Goal: Task Accomplishment & Management: Use online tool/utility

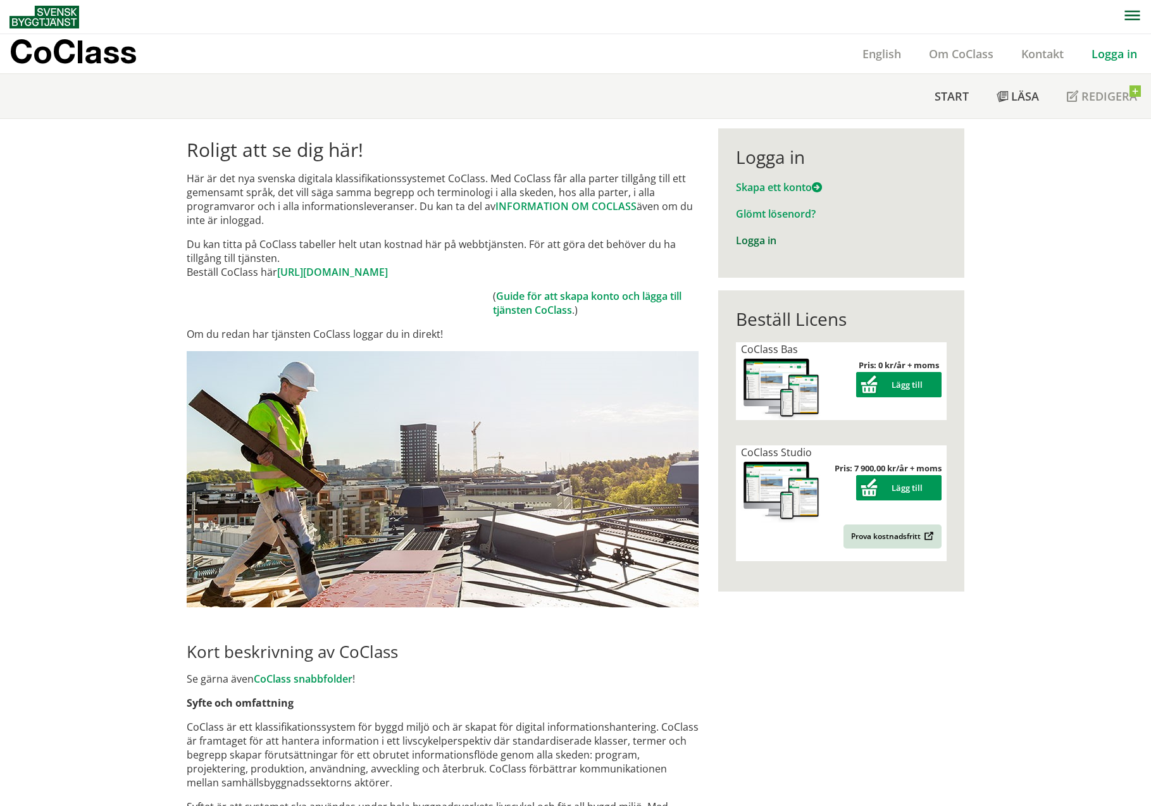
click at [753, 239] on link "Logga in" at bounding box center [756, 241] width 41 height 14
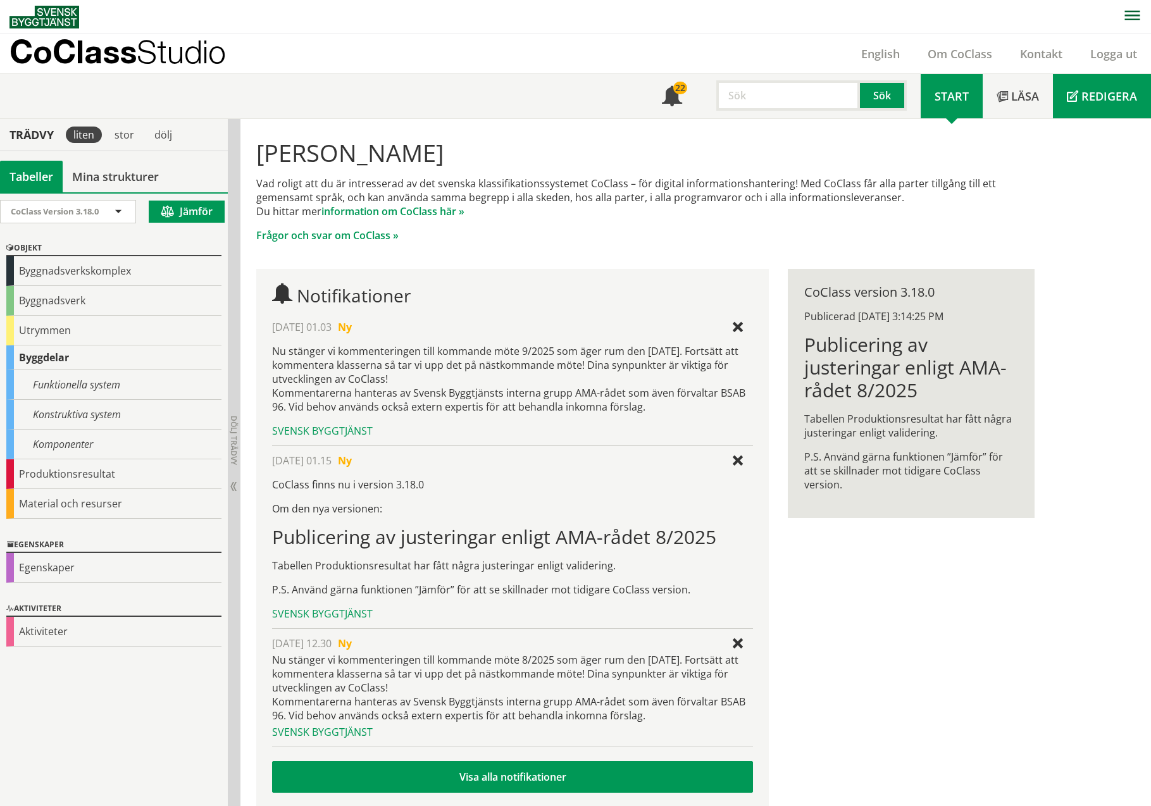
click at [1082, 103] on span "Redigera" at bounding box center [1110, 96] width 56 height 15
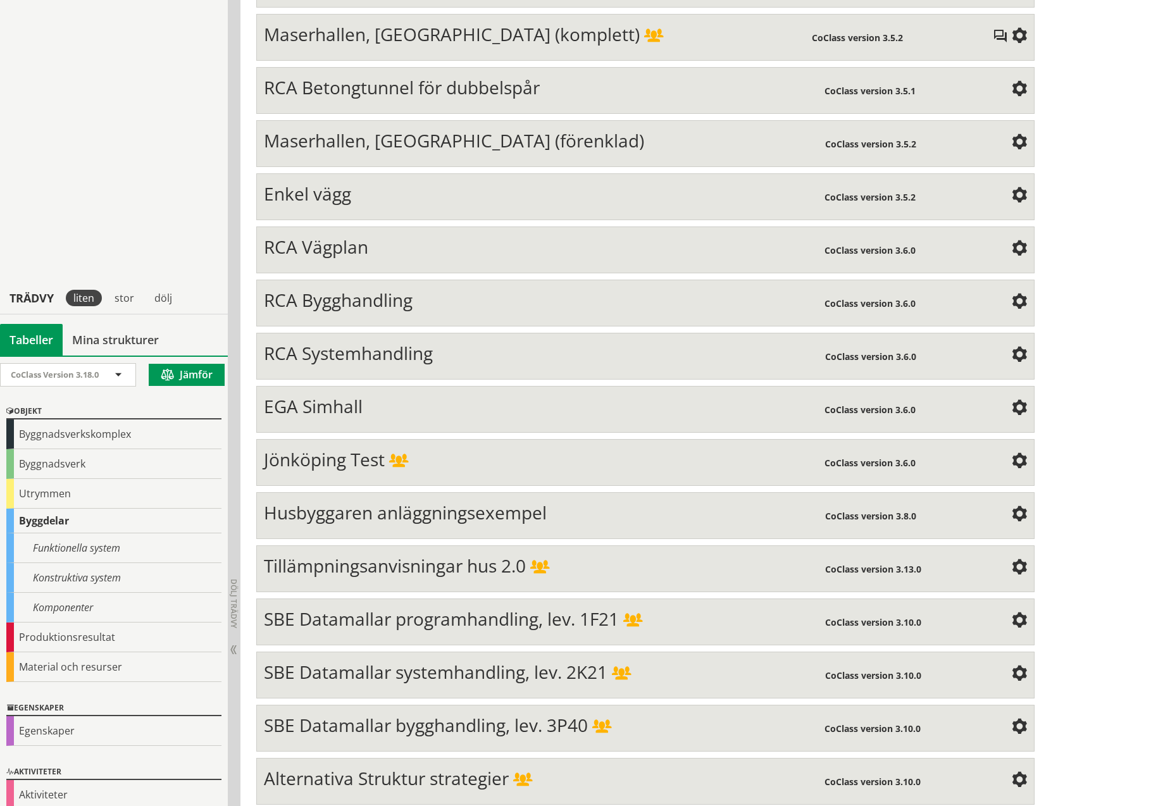
scroll to position [4504, 0]
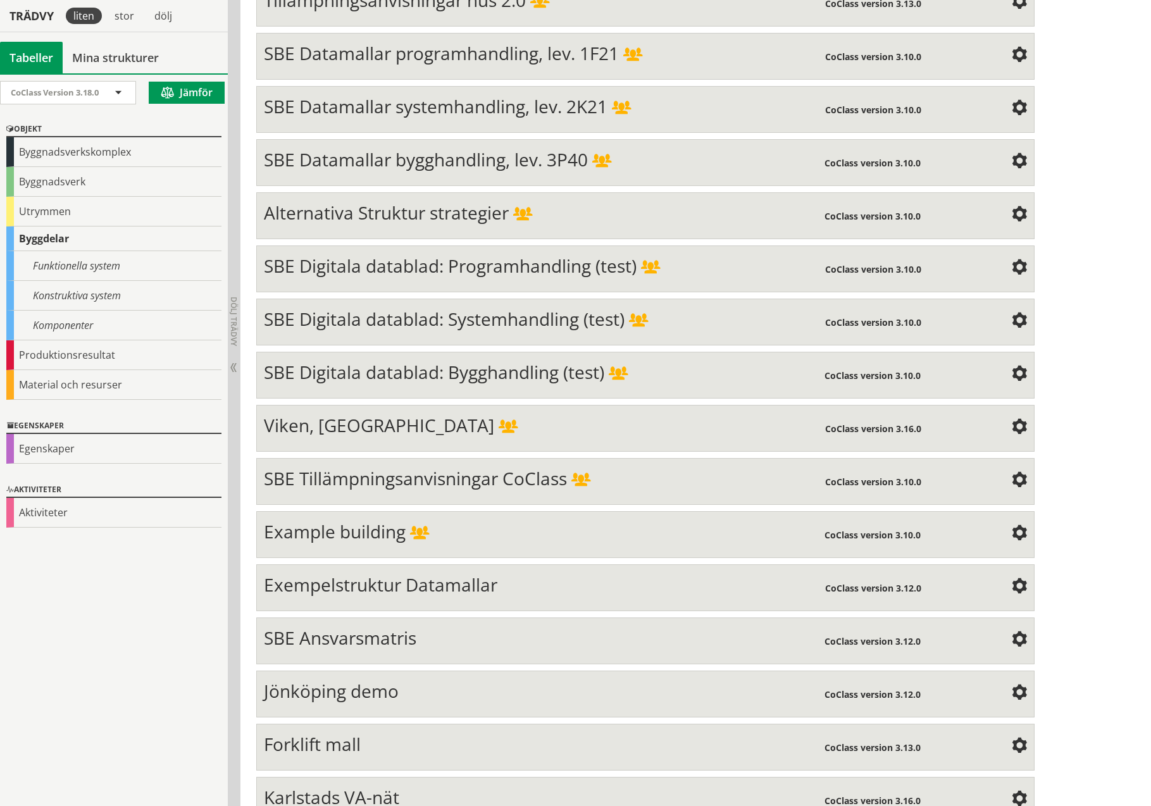
click at [1015, 792] on span at bounding box center [1019, 799] width 15 height 15
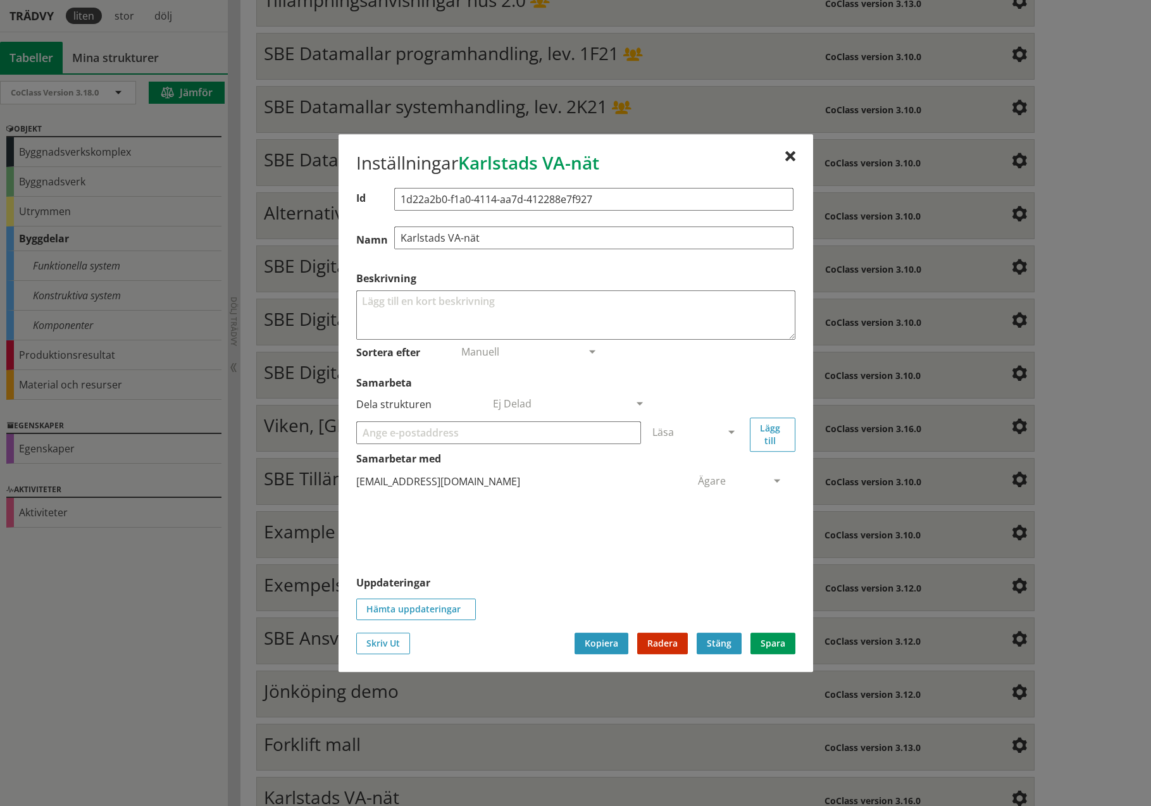
click at [715, 647] on button "Stäng" at bounding box center [719, 644] width 45 height 22
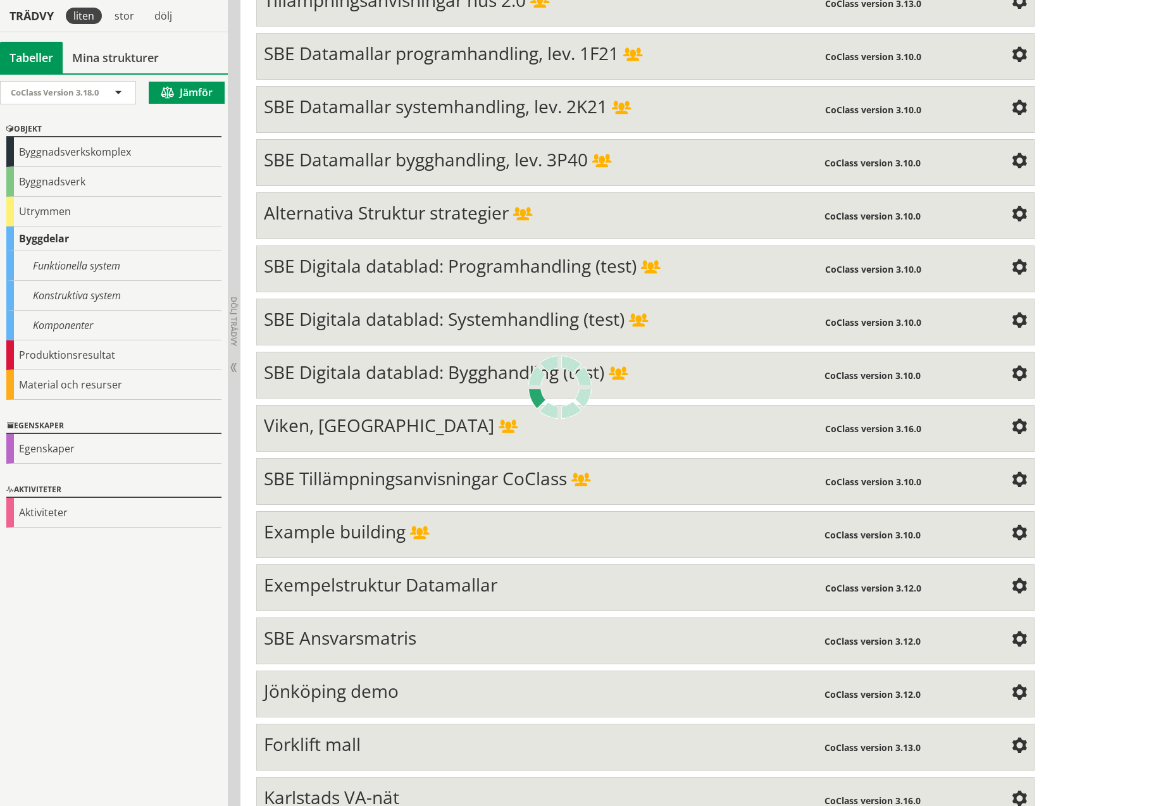
click at [404, 787] on div "Karlstads VA-nät" at bounding box center [544, 799] width 561 height 25
click at [373, 785] on span "Karlstads VA-nät" at bounding box center [331, 797] width 135 height 24
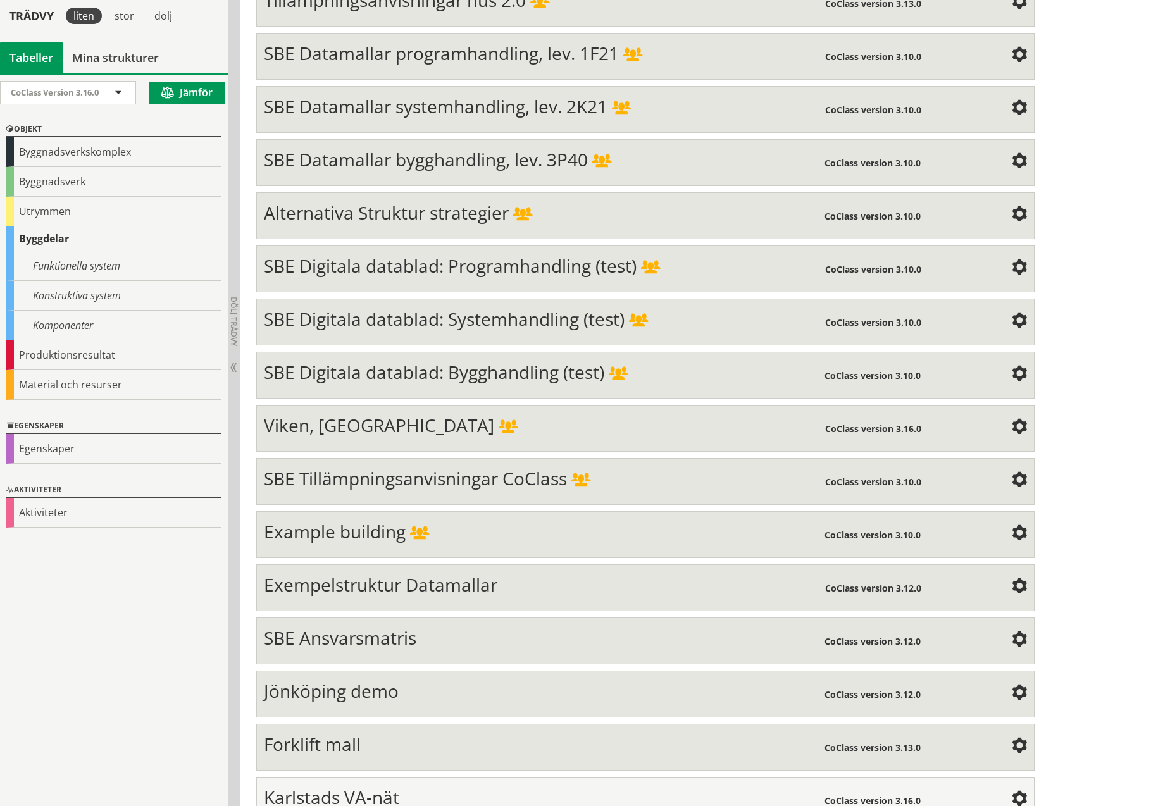
scroll to position [4630, 0]
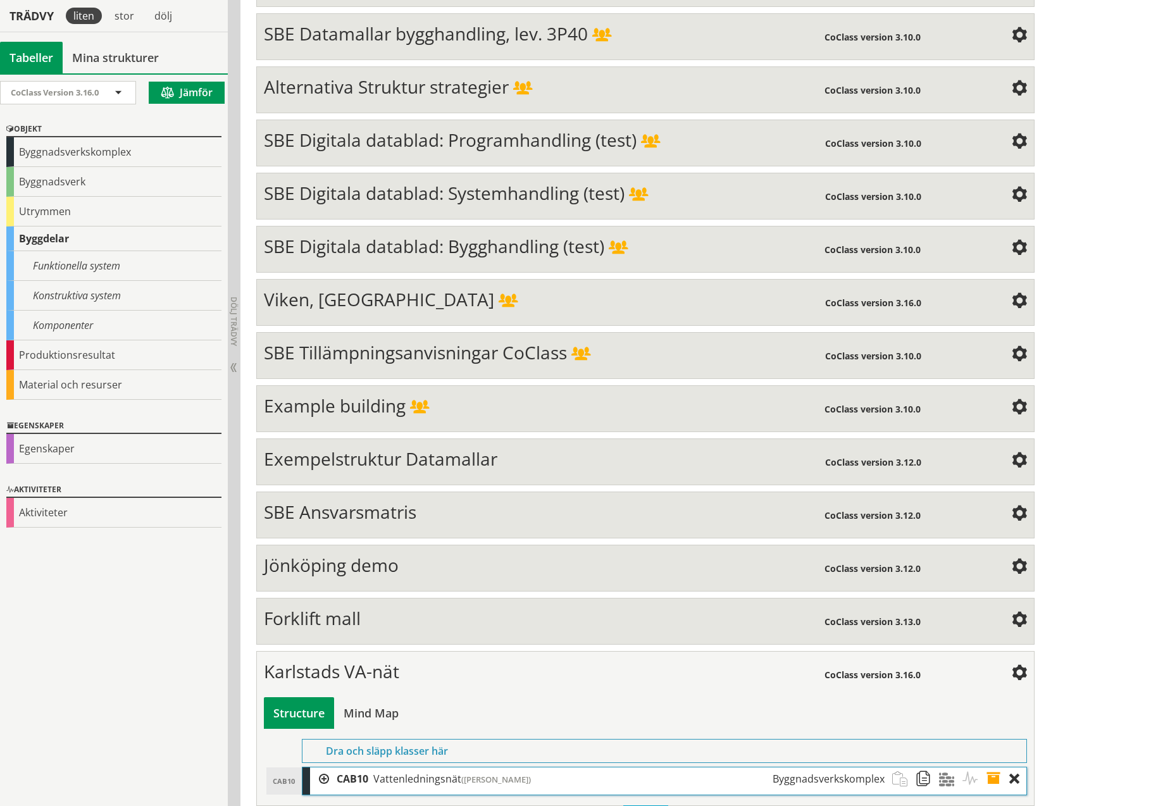
click at [325, 768] on div at bounding box center [319, 779] width 19 height 23
click at [344, 800] on div at bounding box center [338, 811] width 19 height 23
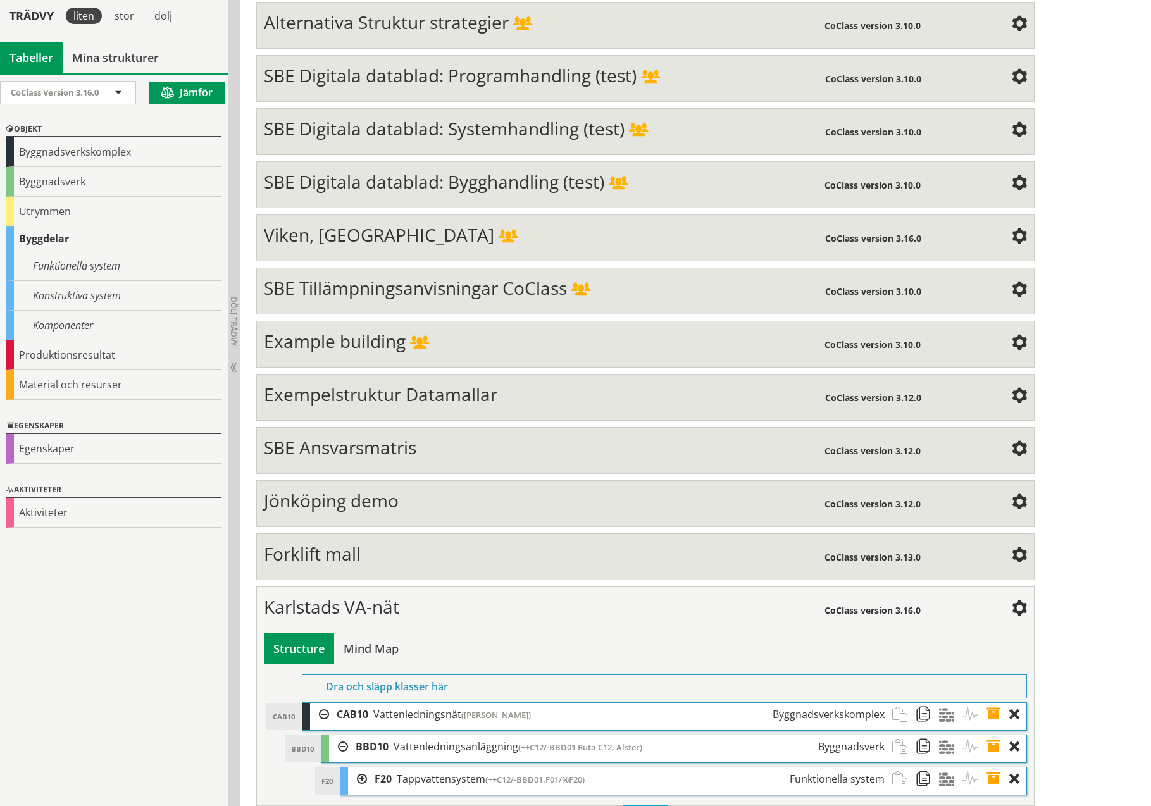
click at [362, 768] on div at bounding box center [357, 779] width 19 height 23
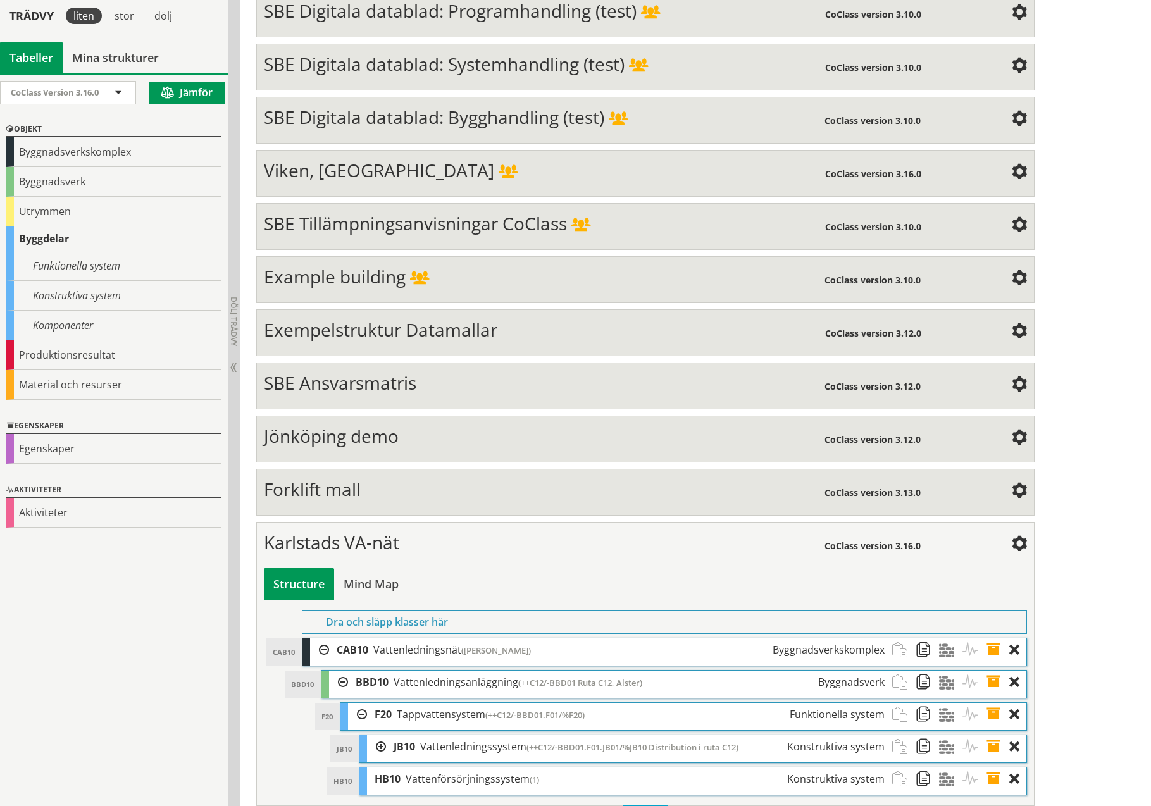
click at [380, 735] on div at bounding box center [376, 746] width 19 height 23
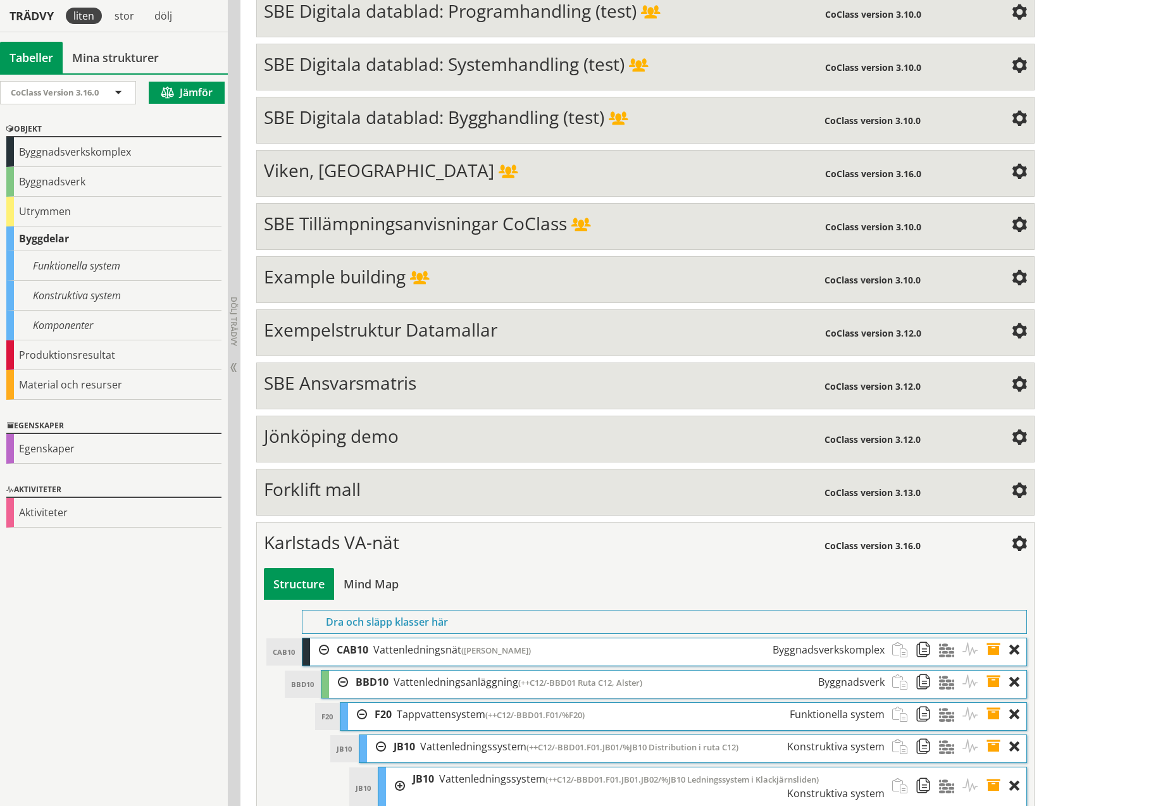
click at [398, 768] on div at bounding box center [395, 786] width 19 height 37
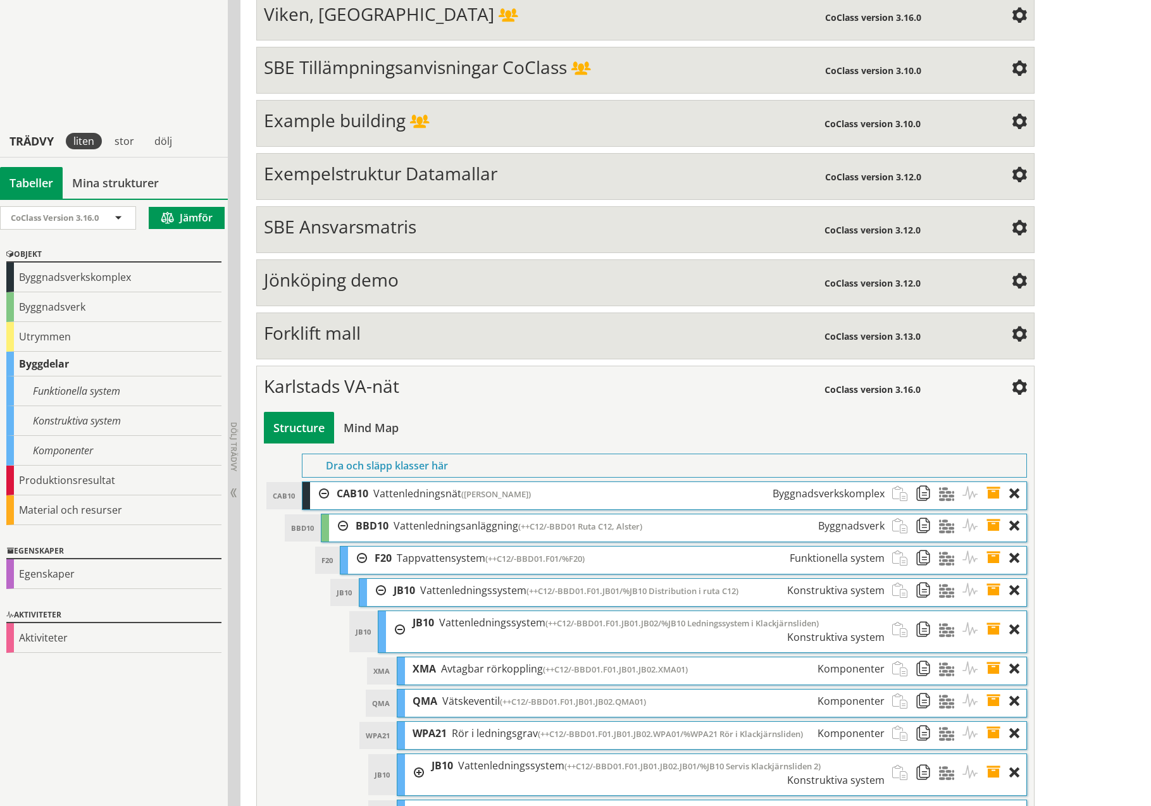
scroll to position [5041, 0]
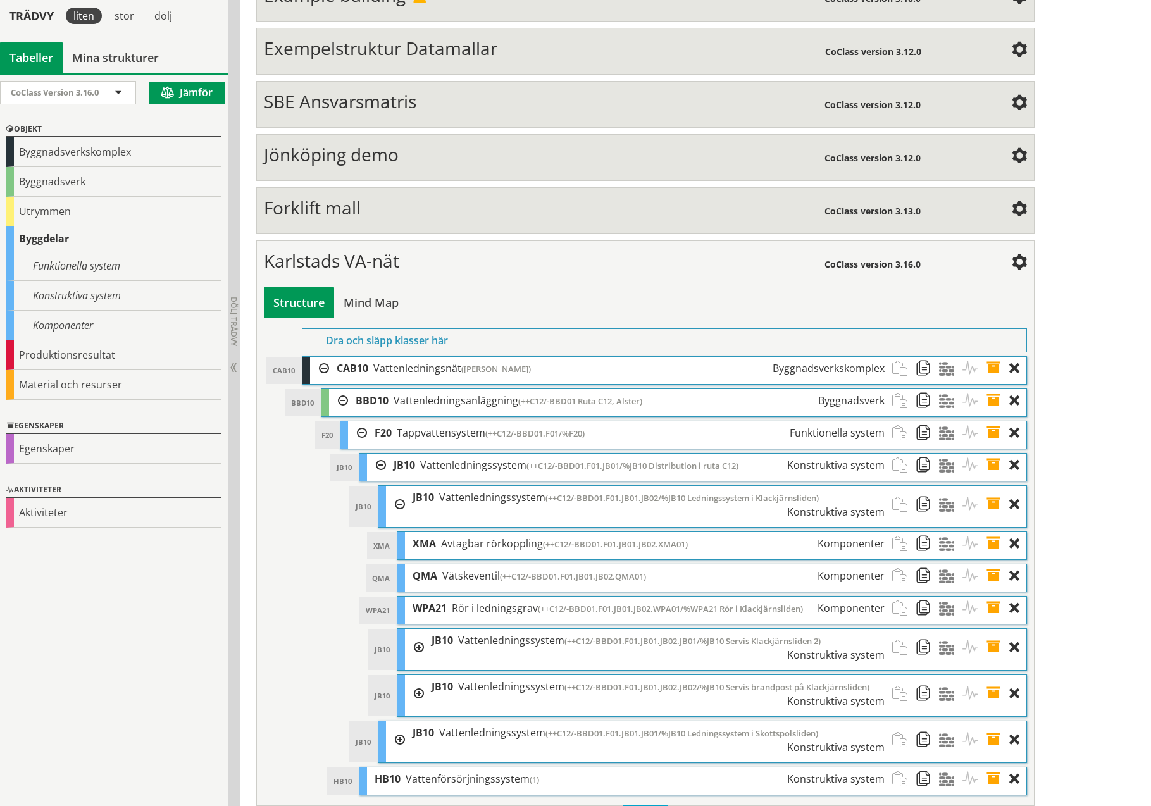
click at [422, 629] on div at bounding box center [414, 647] width 19 height 37
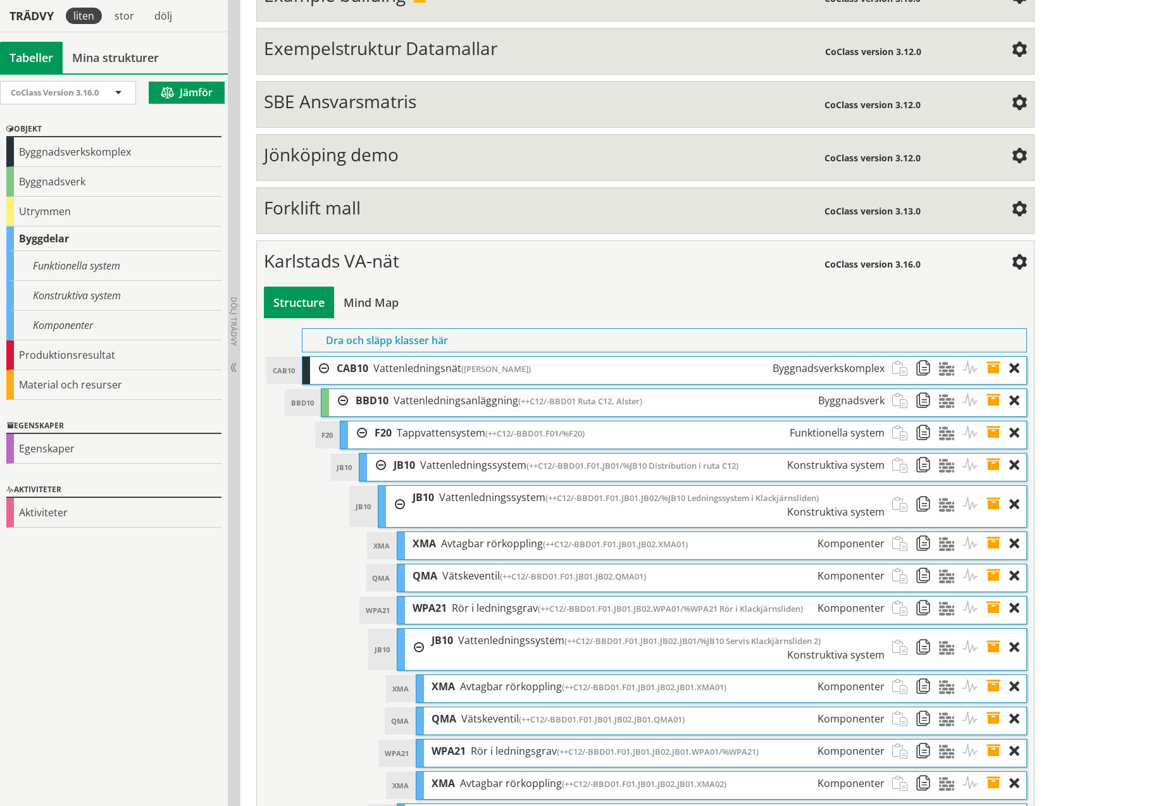
scroll to position [5143, 0]
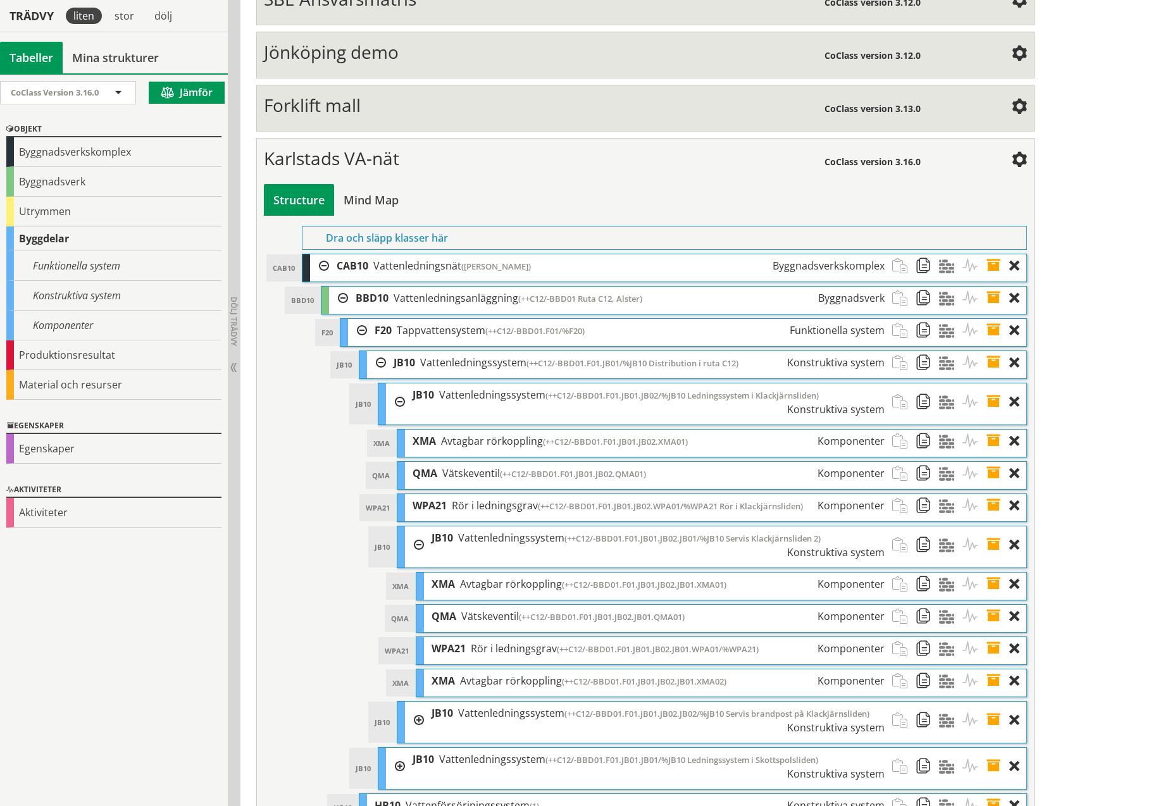
click at [420, 702] on div at bounding box center [414, 720] width 19 height 37
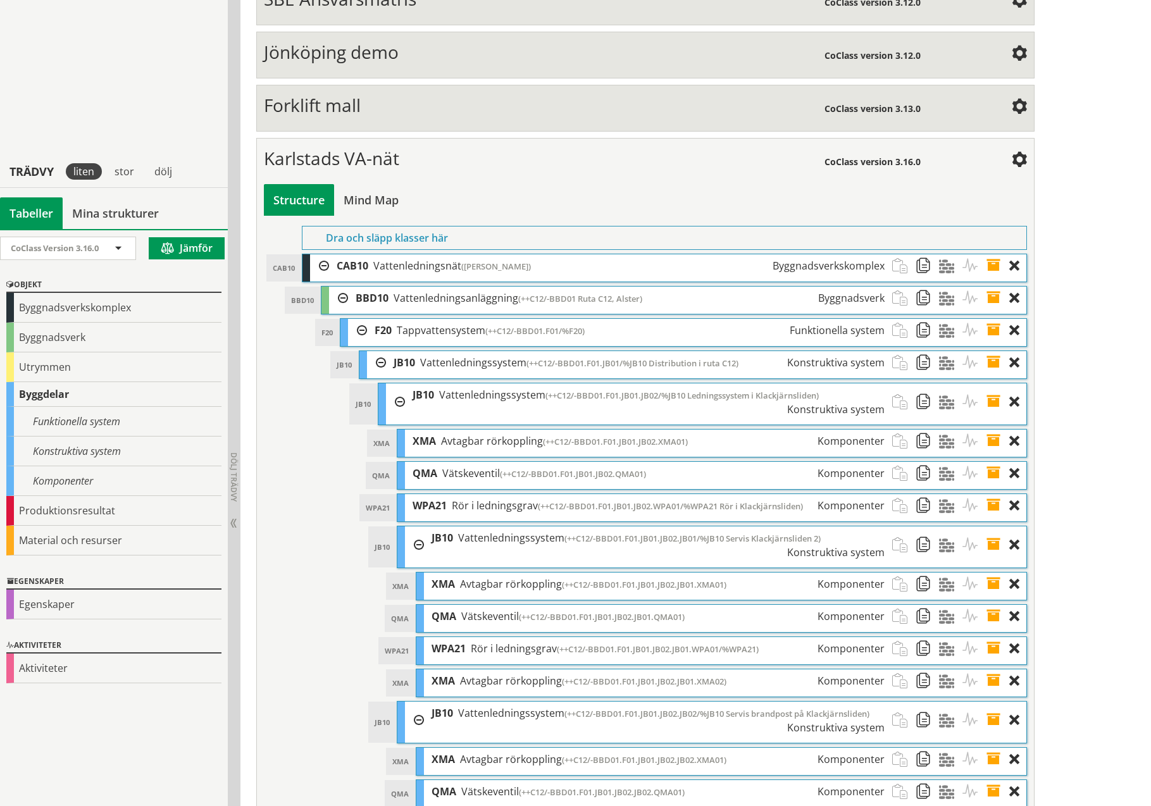
scroll to position [5299, 0]
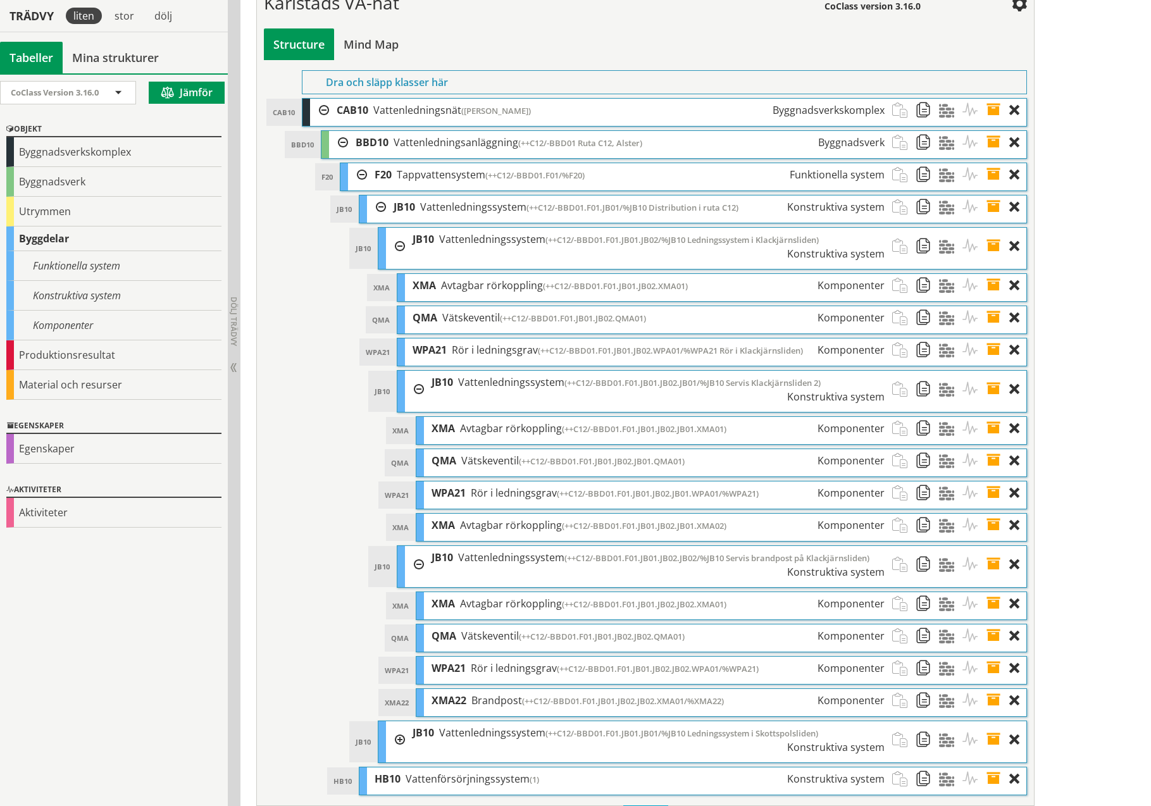
click at [401, 721] on div at bounding box center [395, 739] width 19 height 37
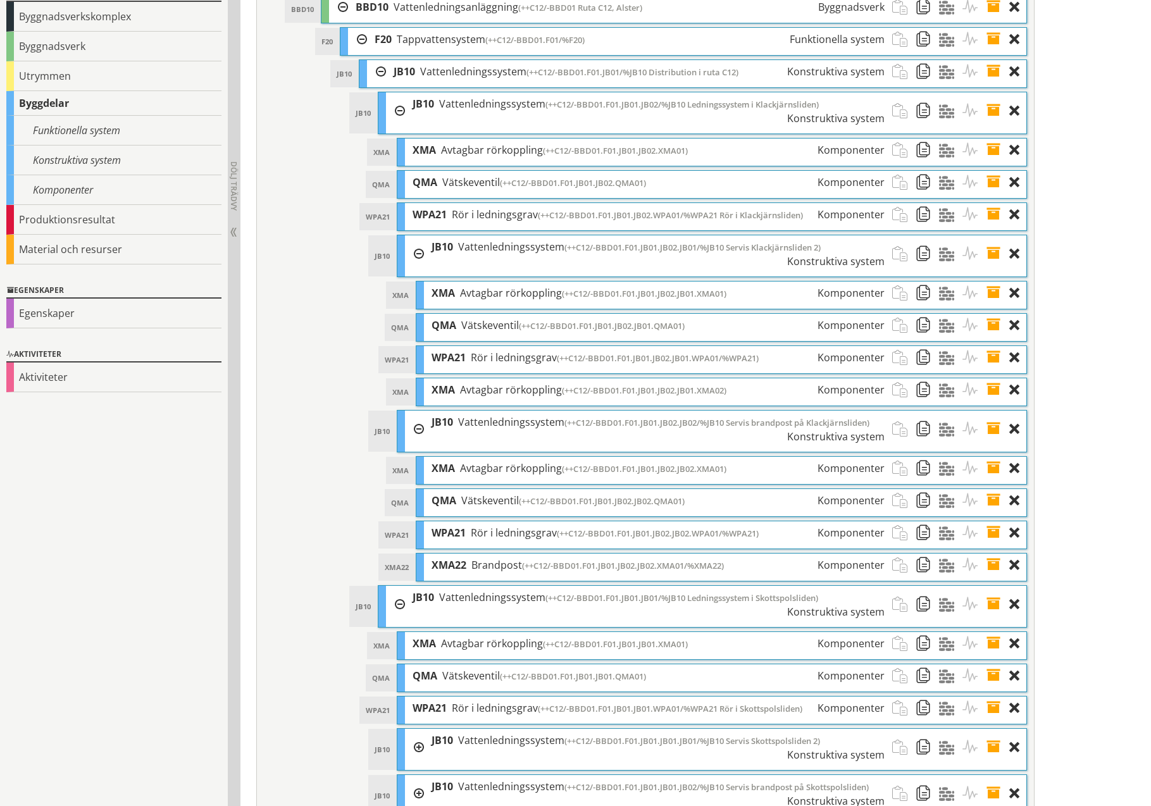
scroll to position [5488, 0]
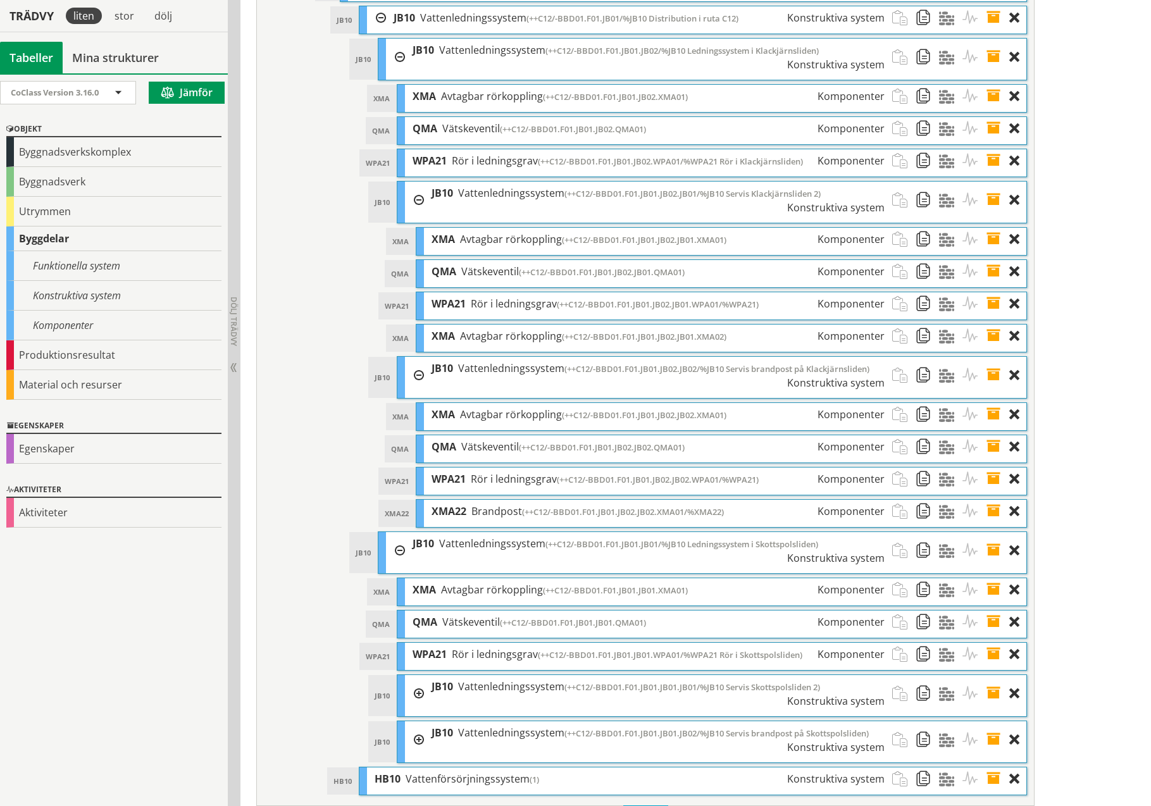
click at [420, 675] on div at bounding box center [414, 693] width 19 height 37
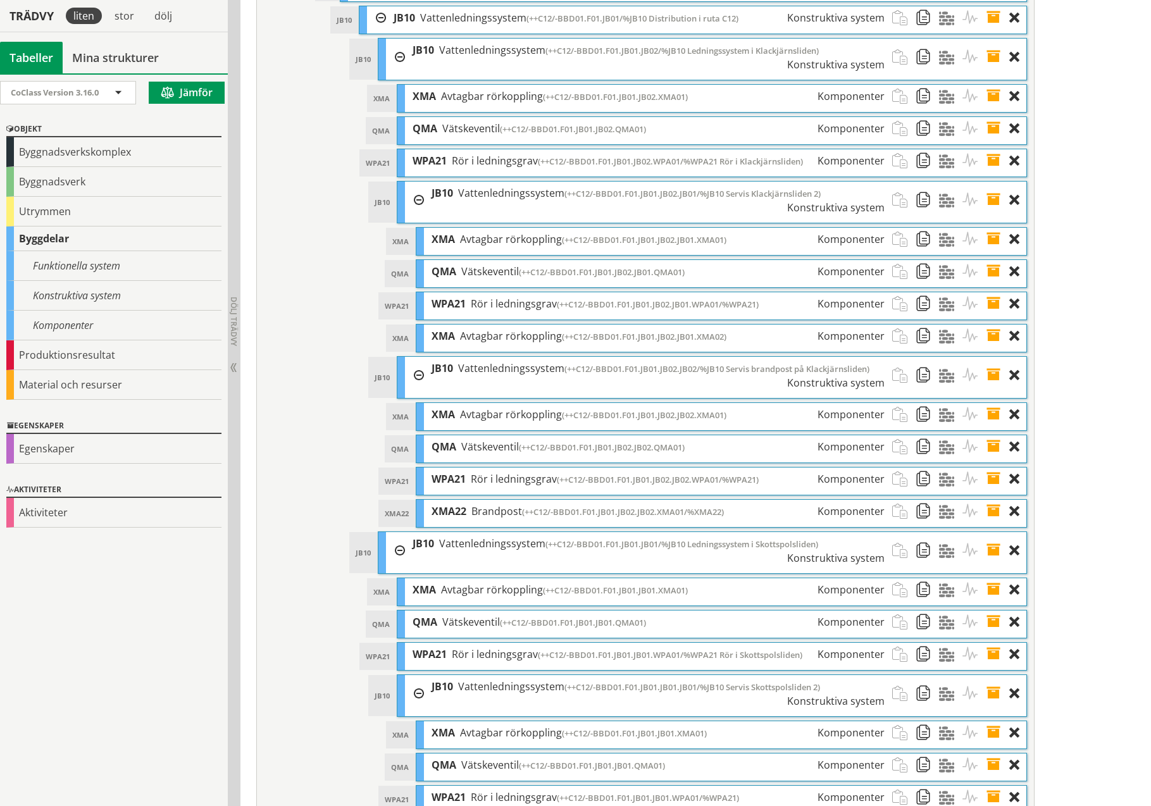
scroll to position [5617, 0]
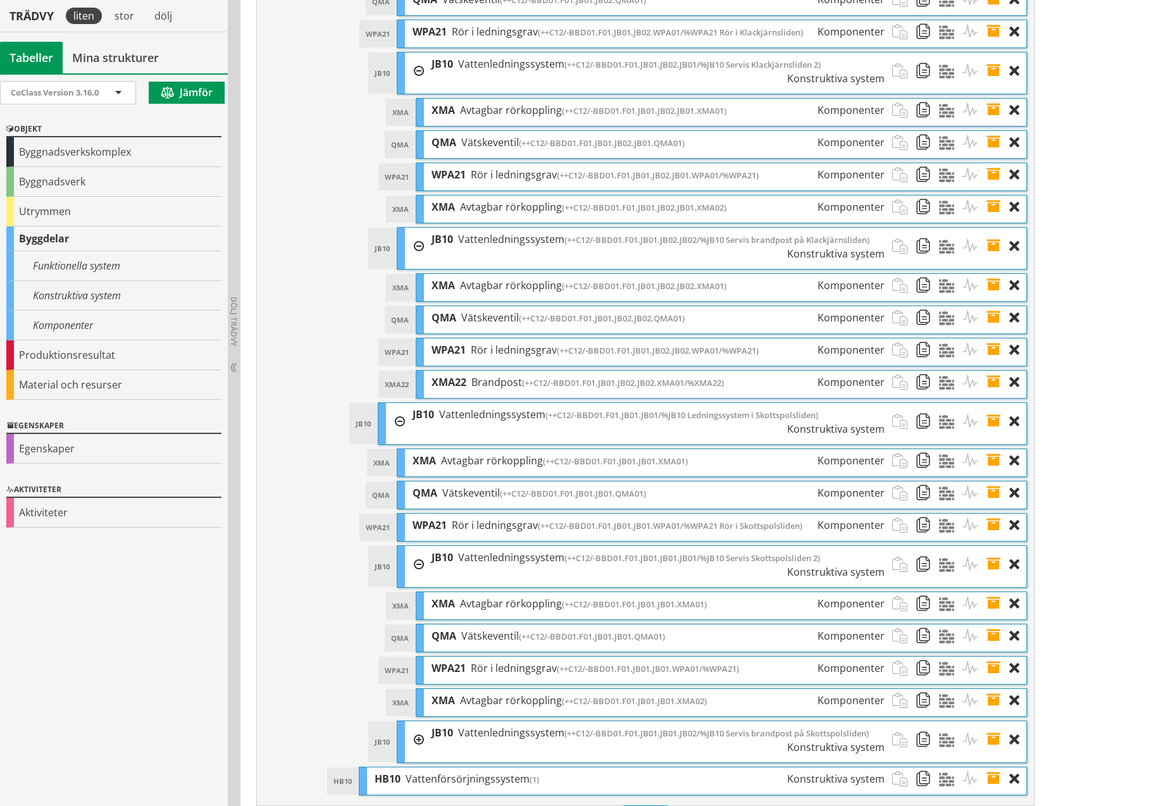
click at [418, 721] on div at bounding box center [414, 739] width 19 height 37
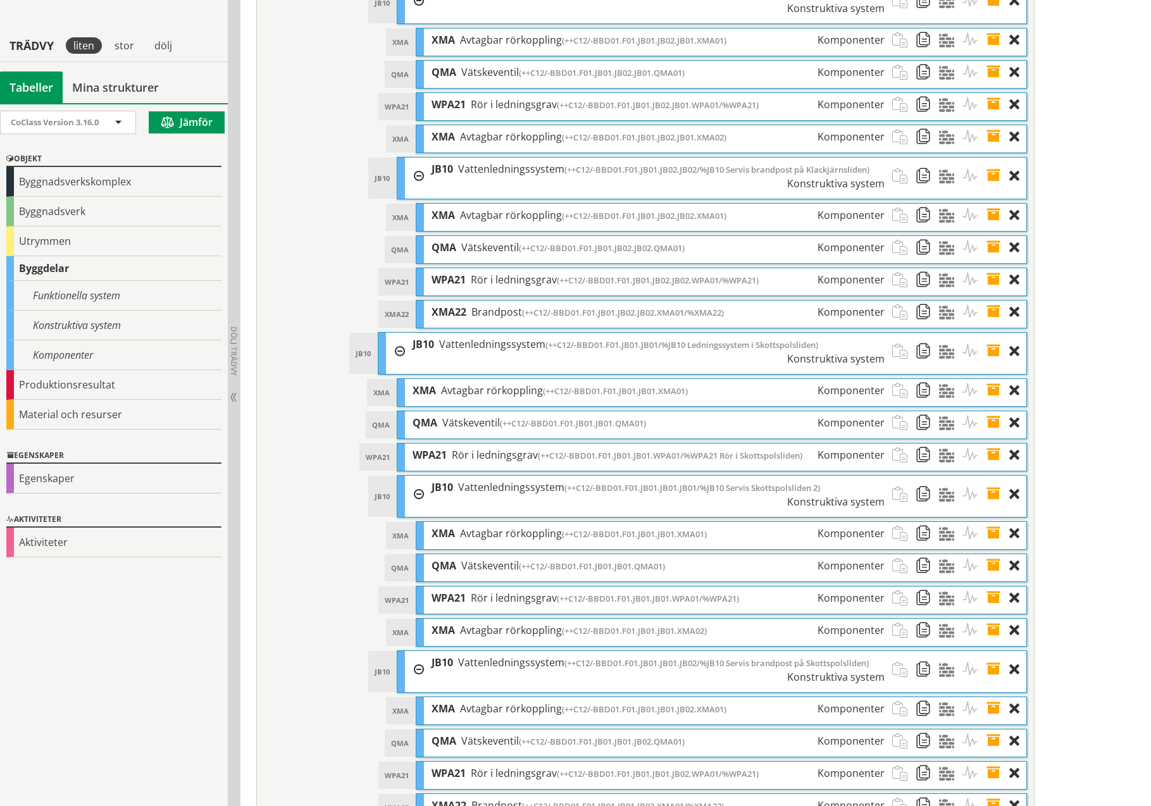
scroll to position [5747, 0]
